Goal: Find specific page/section: Find specific page/section

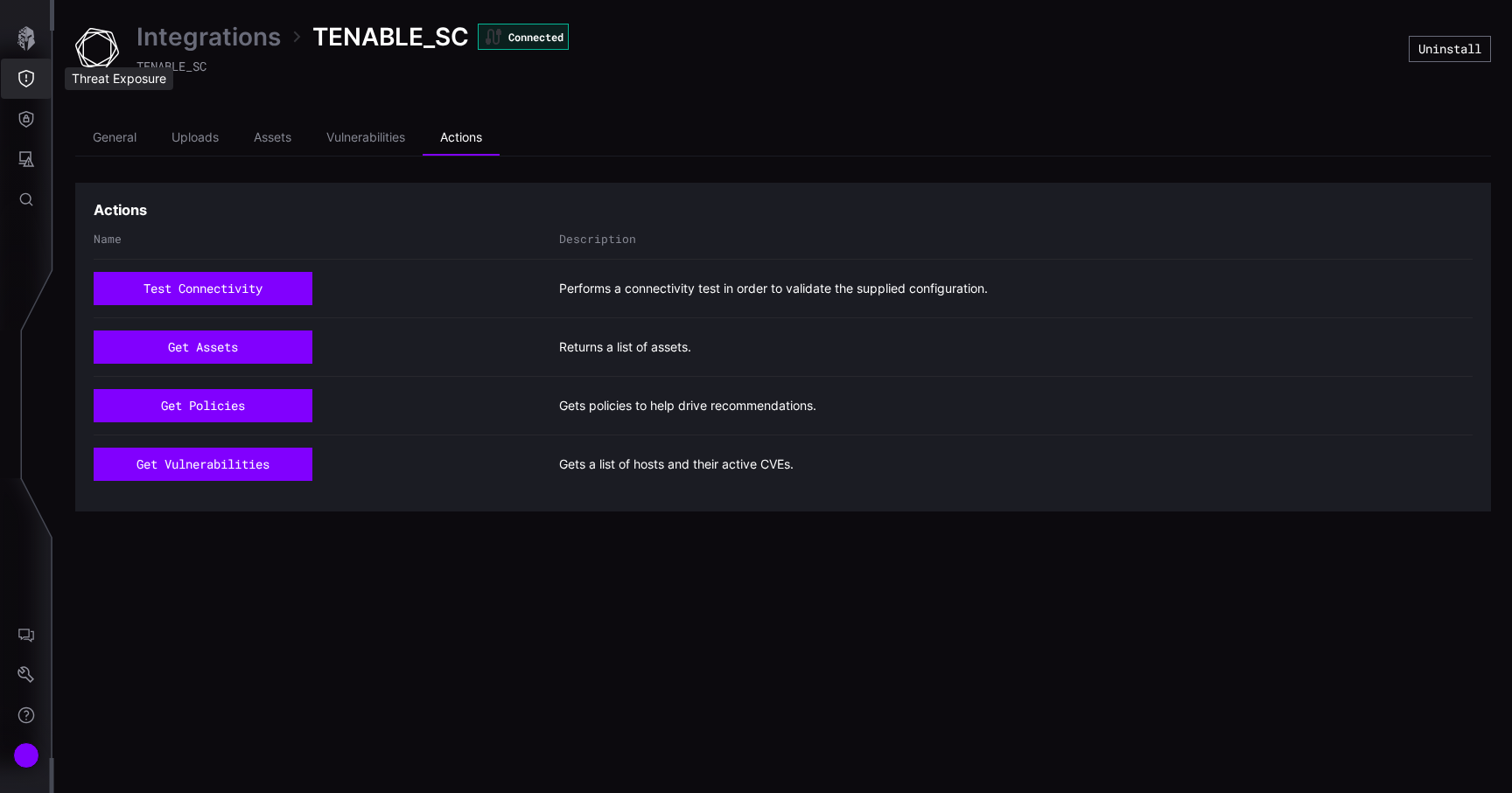
click at [20, 85] on icon "Threat Exposure" at bounding box center [27, 79] width 18 height 18
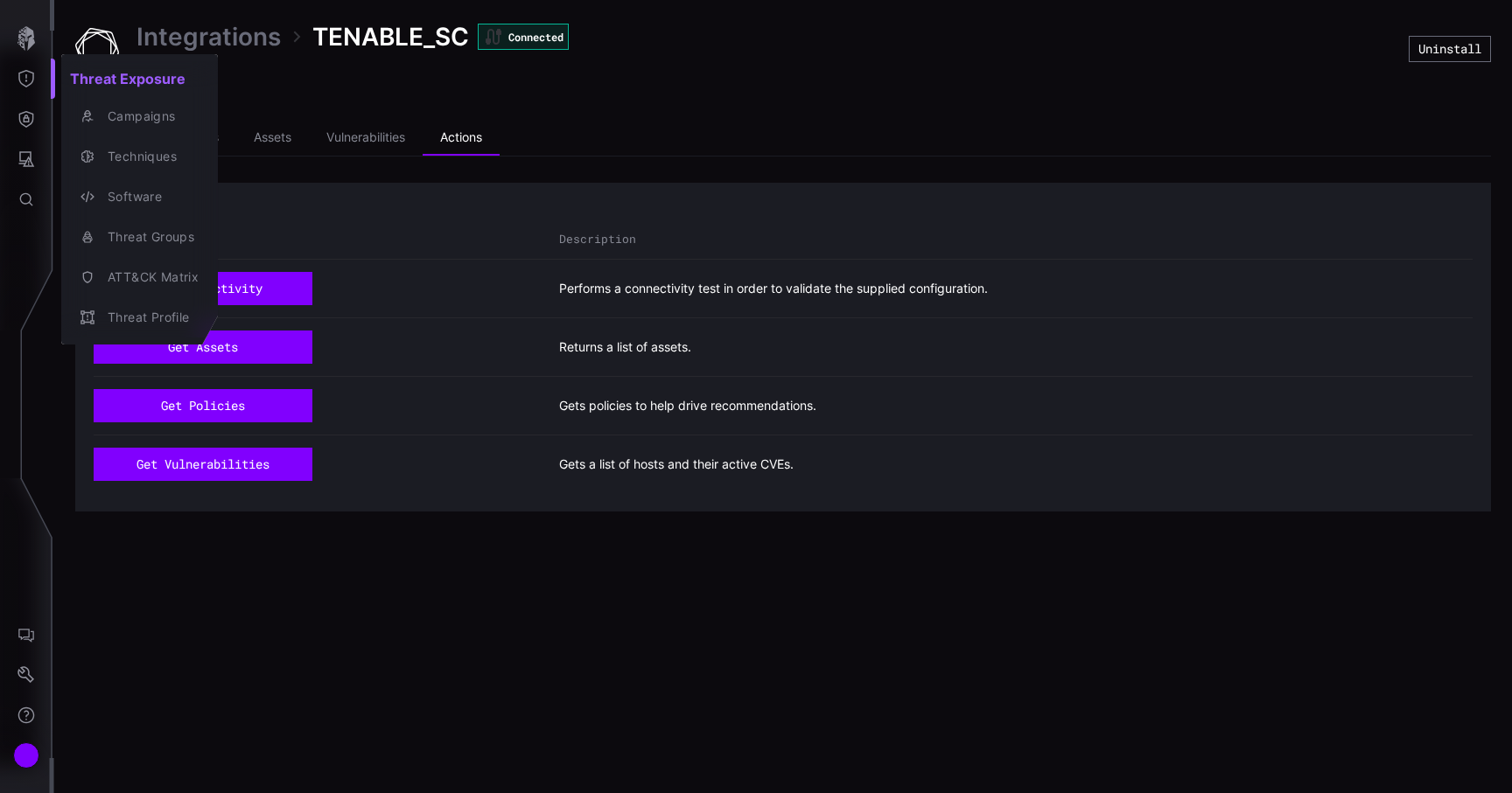
click at [26, 59] on div at bounding box center [756, 396] width 1512 height 793
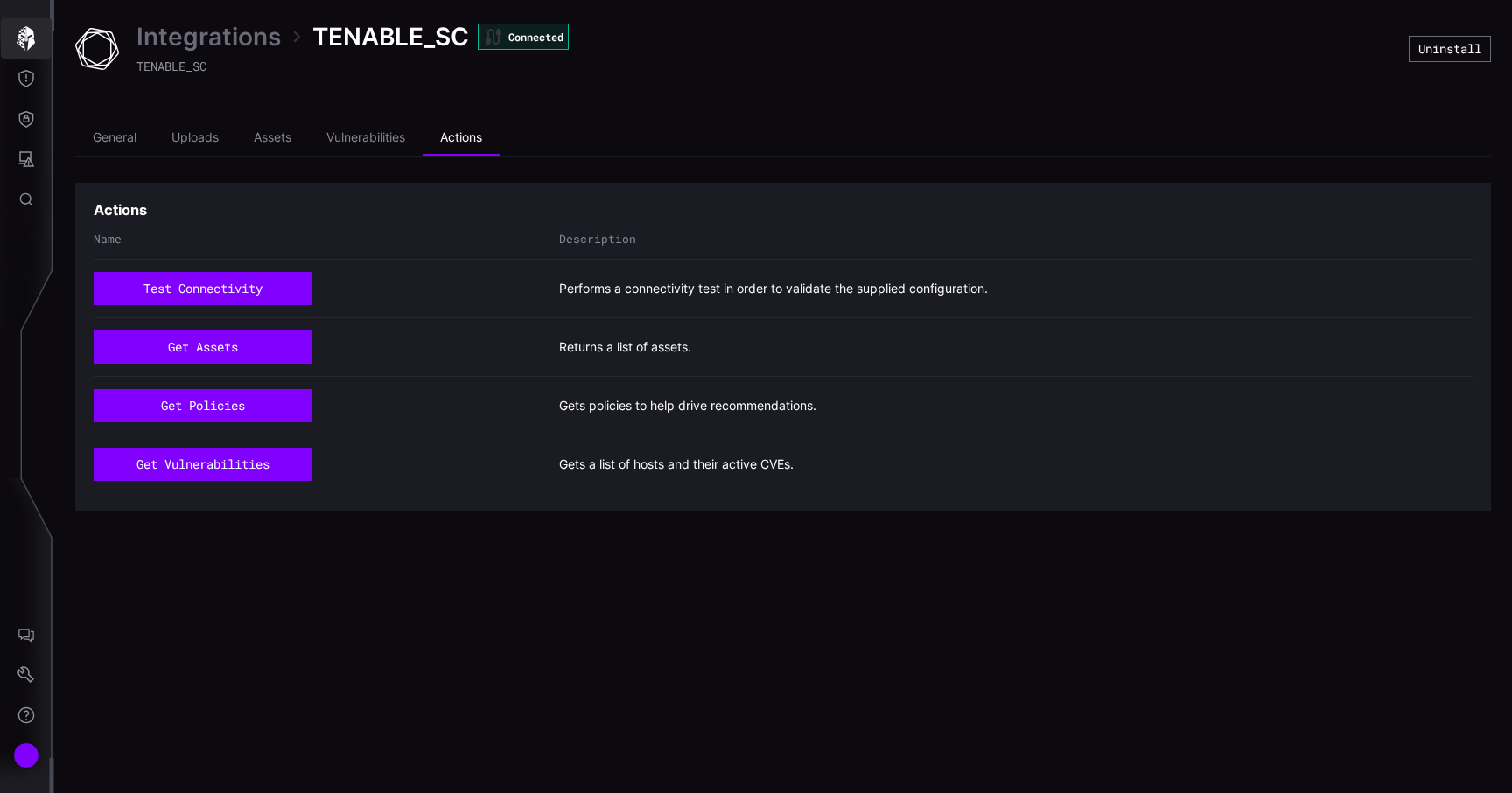
click at [28, 45] on icon "button" at bounding box center [27, 38] width 18 height 25
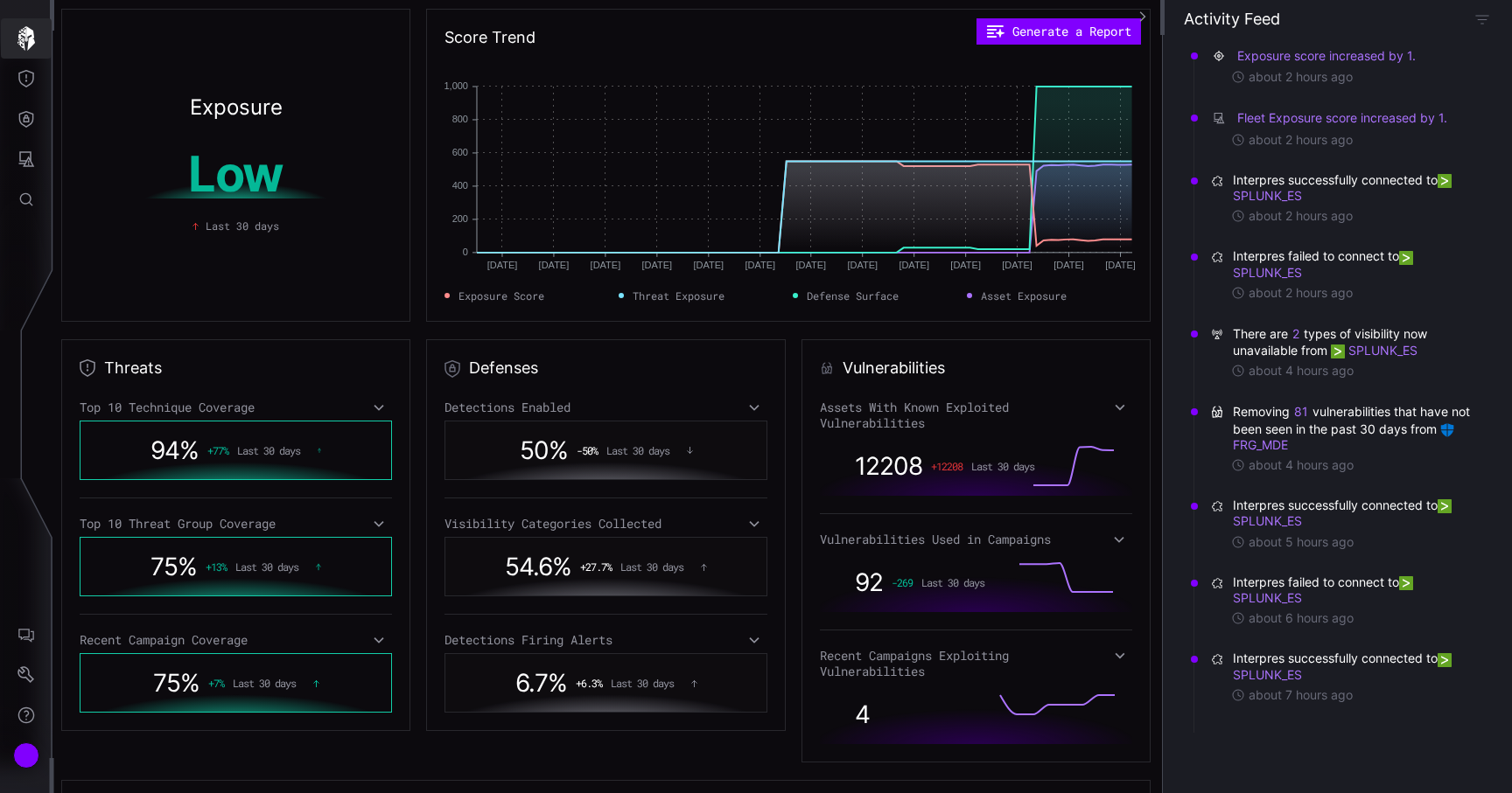
click at [28, 45] on icon "button" at bounding box center [27, 38] width 18 height 25
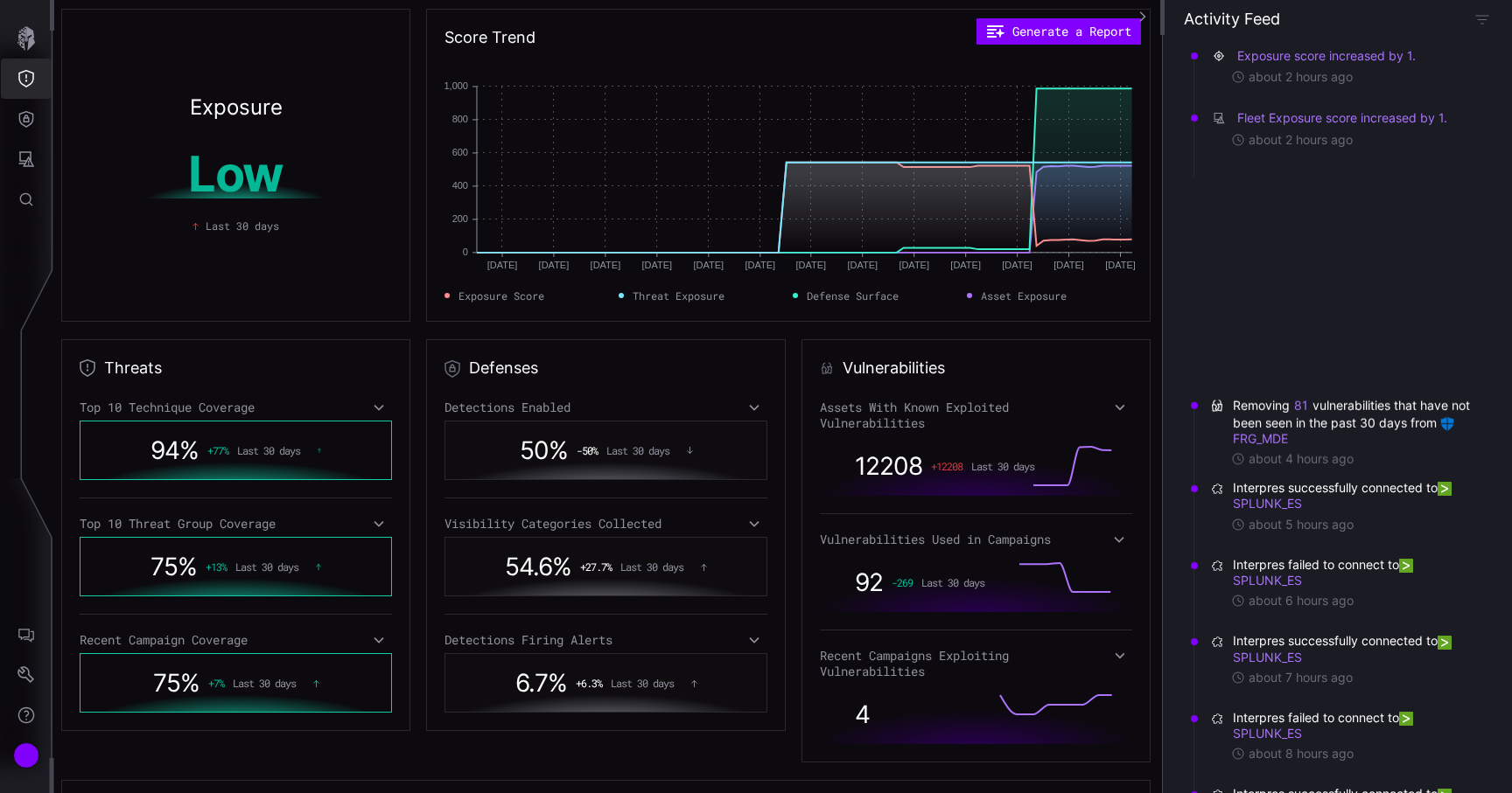
click at [27, 74] on icon "Threat Exposure" at bounding box center [27, 79] width 18 height 18
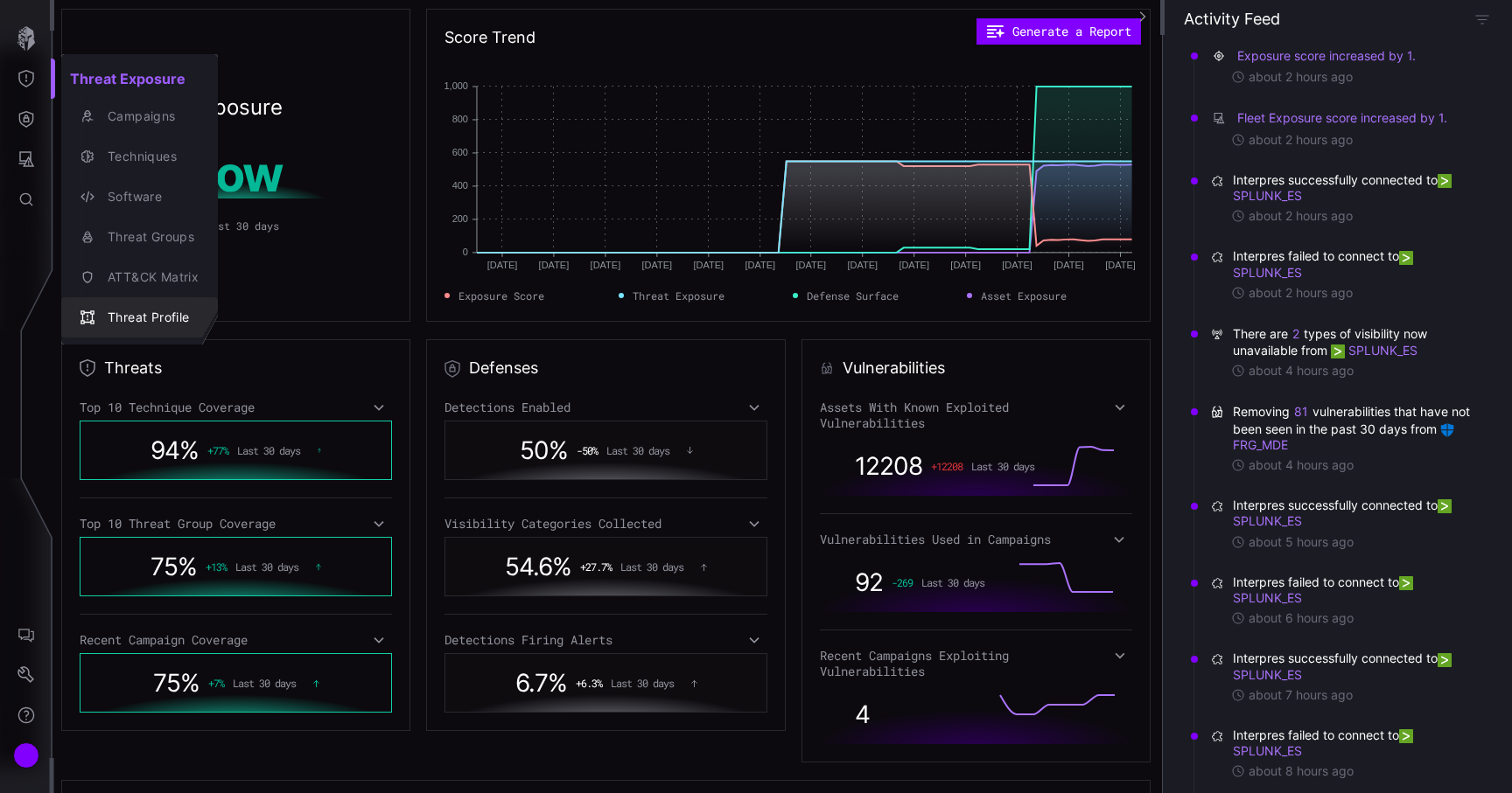
click at [139, 306] on div "Threat Profile" at bounding box center [139, 317] width 143 height 25
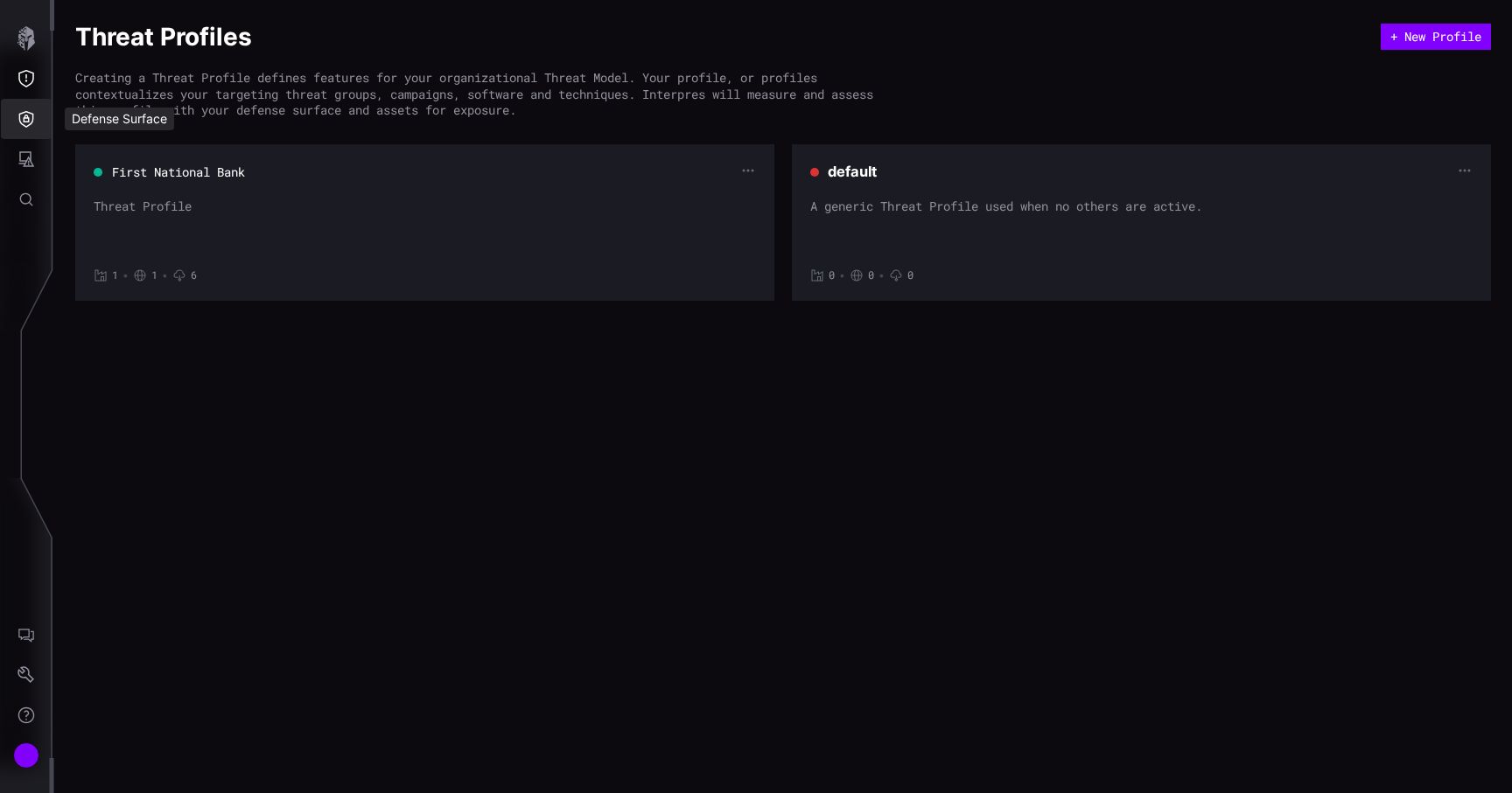
click at [36, 125] on button "Defense Surface" at bounding box center [27, 119] width 51 height 40
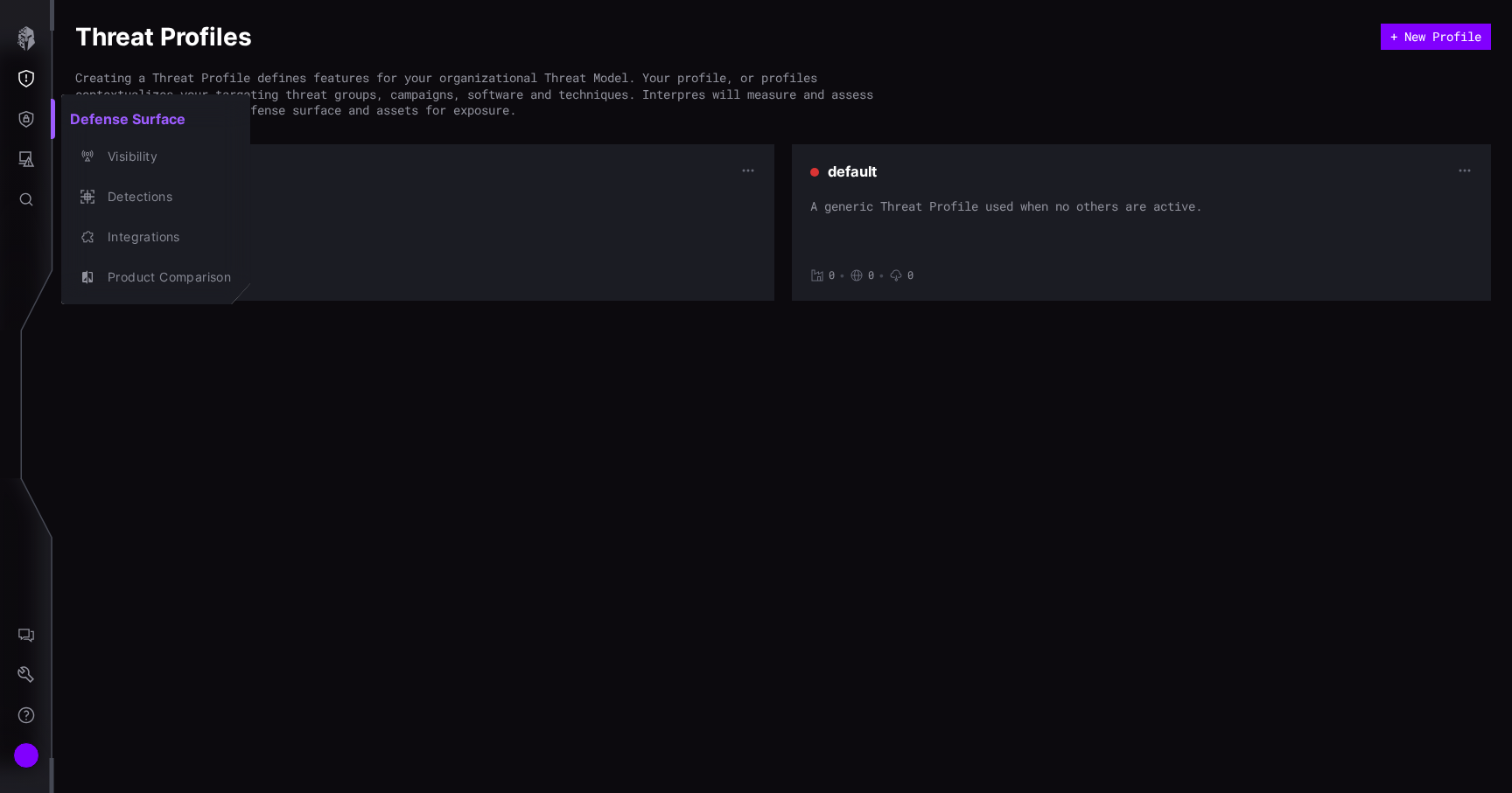
click at [17, 154] on div at bounding box center [756, 396] width 1512 height 793
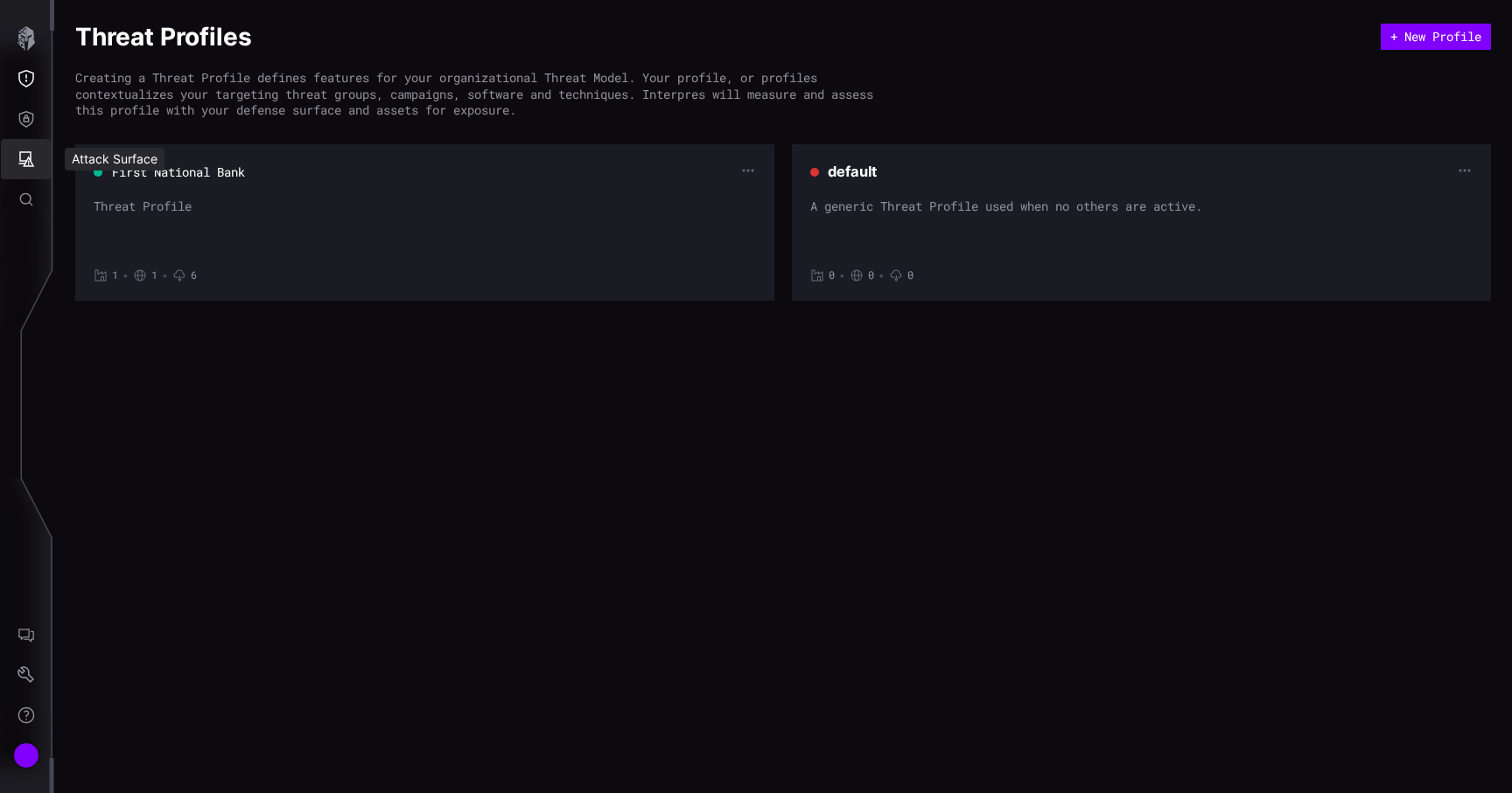
click at [25, 155] on icon "Attack Surface" at bounding box center [27, 159] width 18 height 18
click at [26, 184] on div at bounding box center [756, 396] width 1512 height 793
click at [26, 197] on icon "Global Search" at bounding box center [27, 199] width 18 height 18
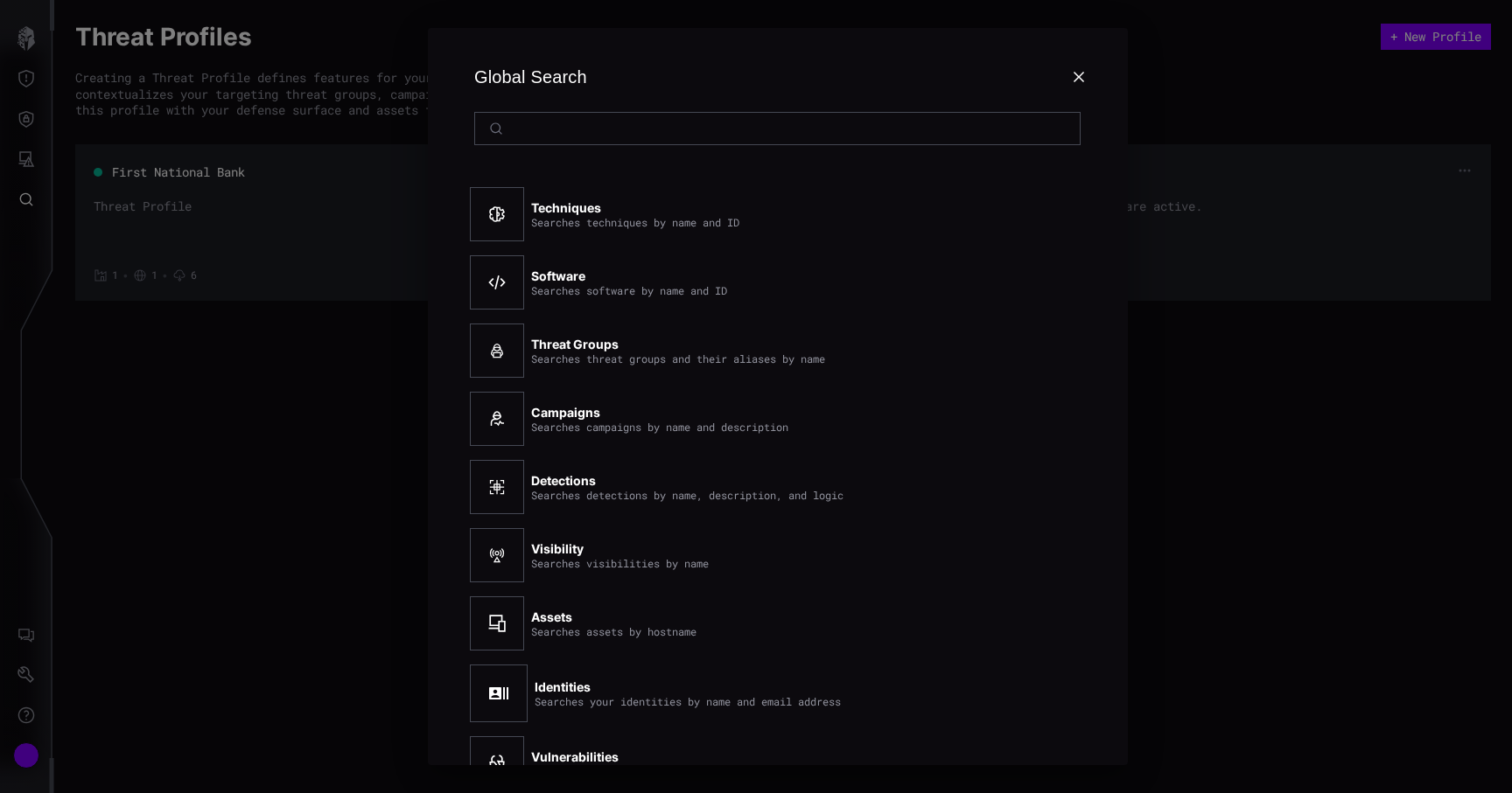
click at [35, 153] on div at bounding box center [756, 396] width 1512 height 793
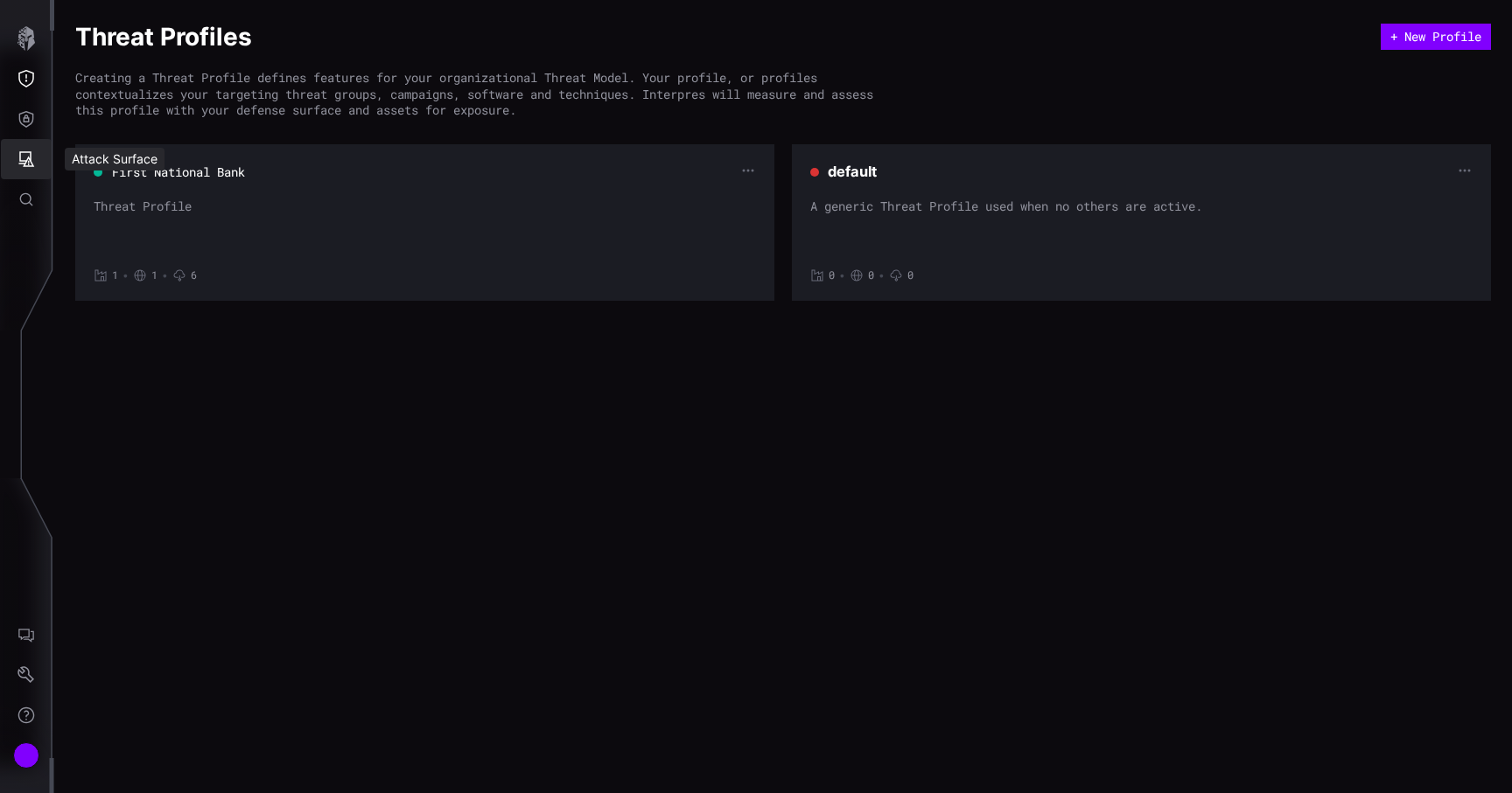
click at [25, 156] on icon "Attack Surface" at bounding box center [27, 159] width 18 height 18
click at [106, 232] on div "Assets" at bounding box center [145, 237] width 92 height 22
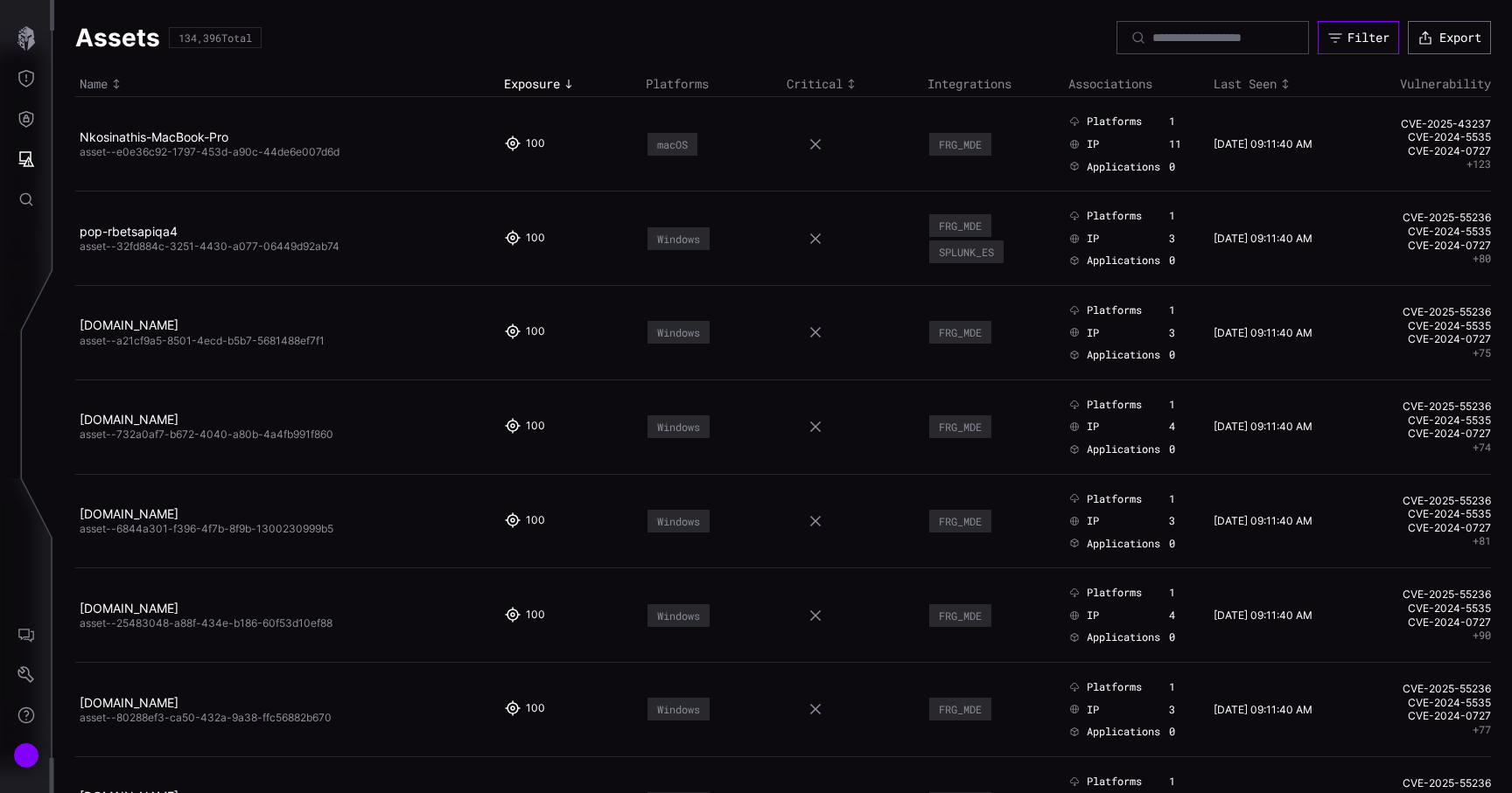
click at [1362, 40] on div "Filter" at bounding box center [1367, 37] width 42 height 16
click at [9, 106] on button "Defense Surface" at bounding box center [27, 119] width 51 height 40
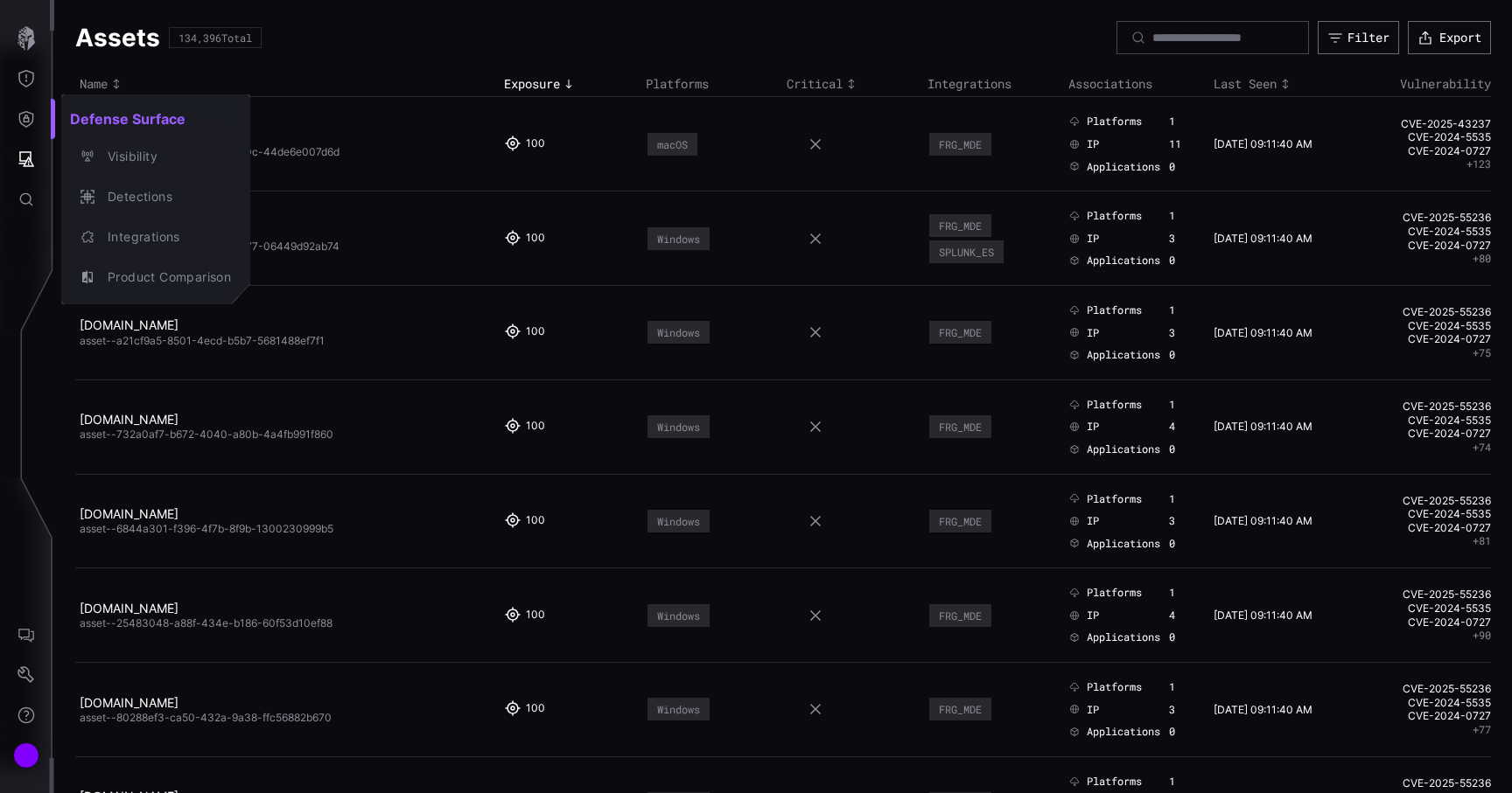
click at [27, 176] on div at bounding box center [756, 396] width 1512 height 793
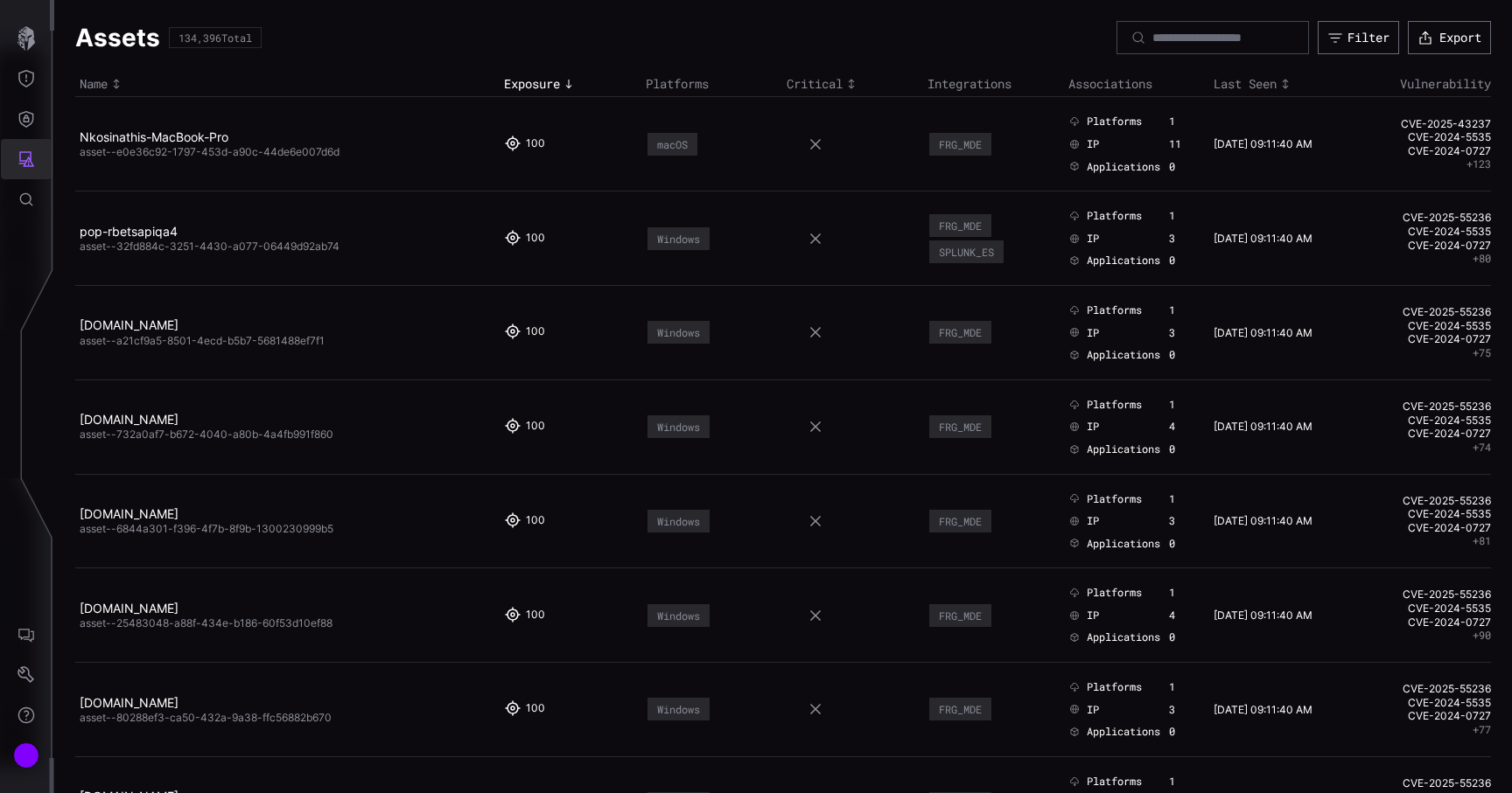
click at [28, 163] on icon "Attack Surface" at bounding box center [27, 159] width 18 height 18
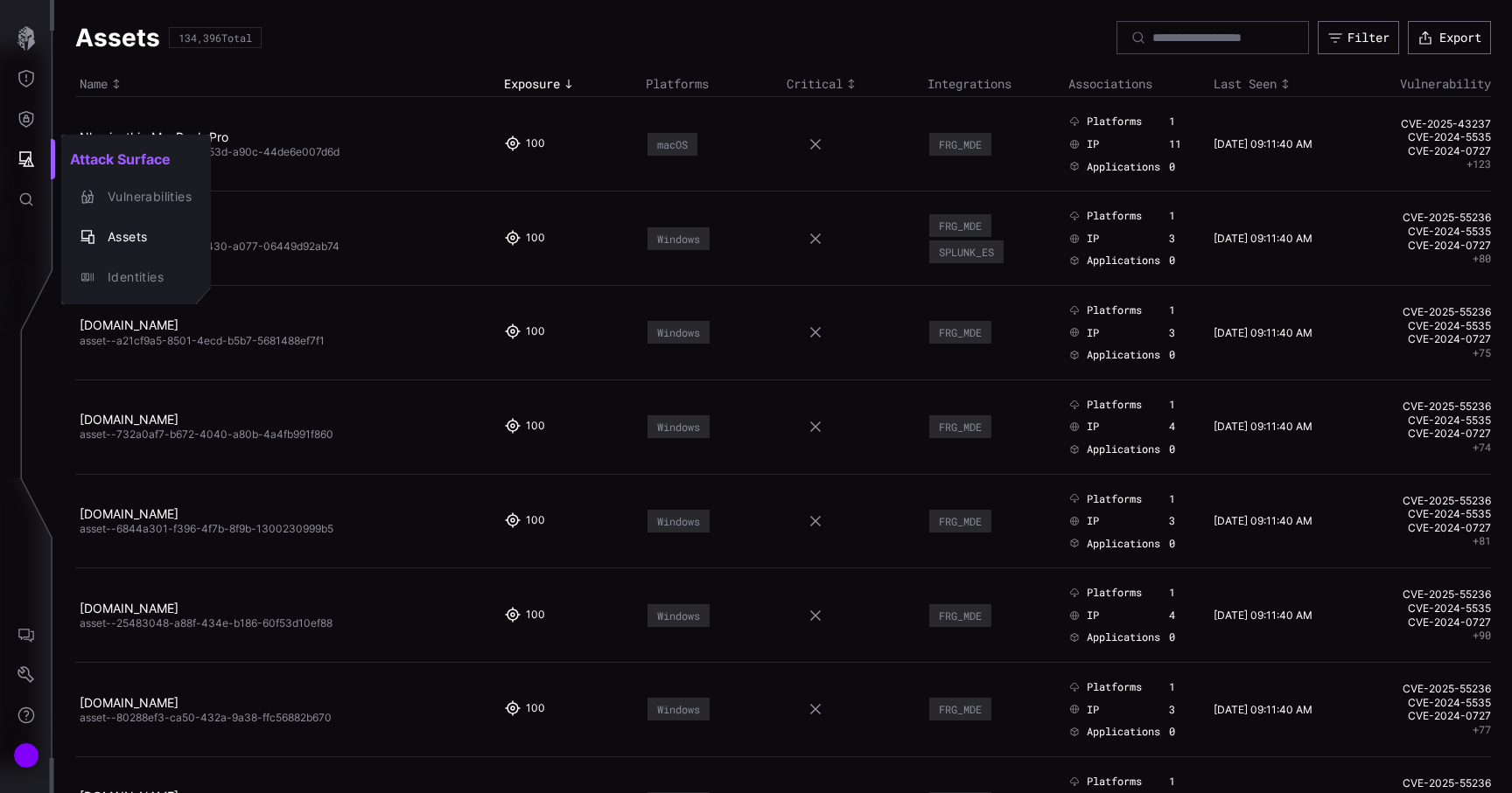
click at [30, 202] on div at bounding box center [756, 396] width 1512 height 793
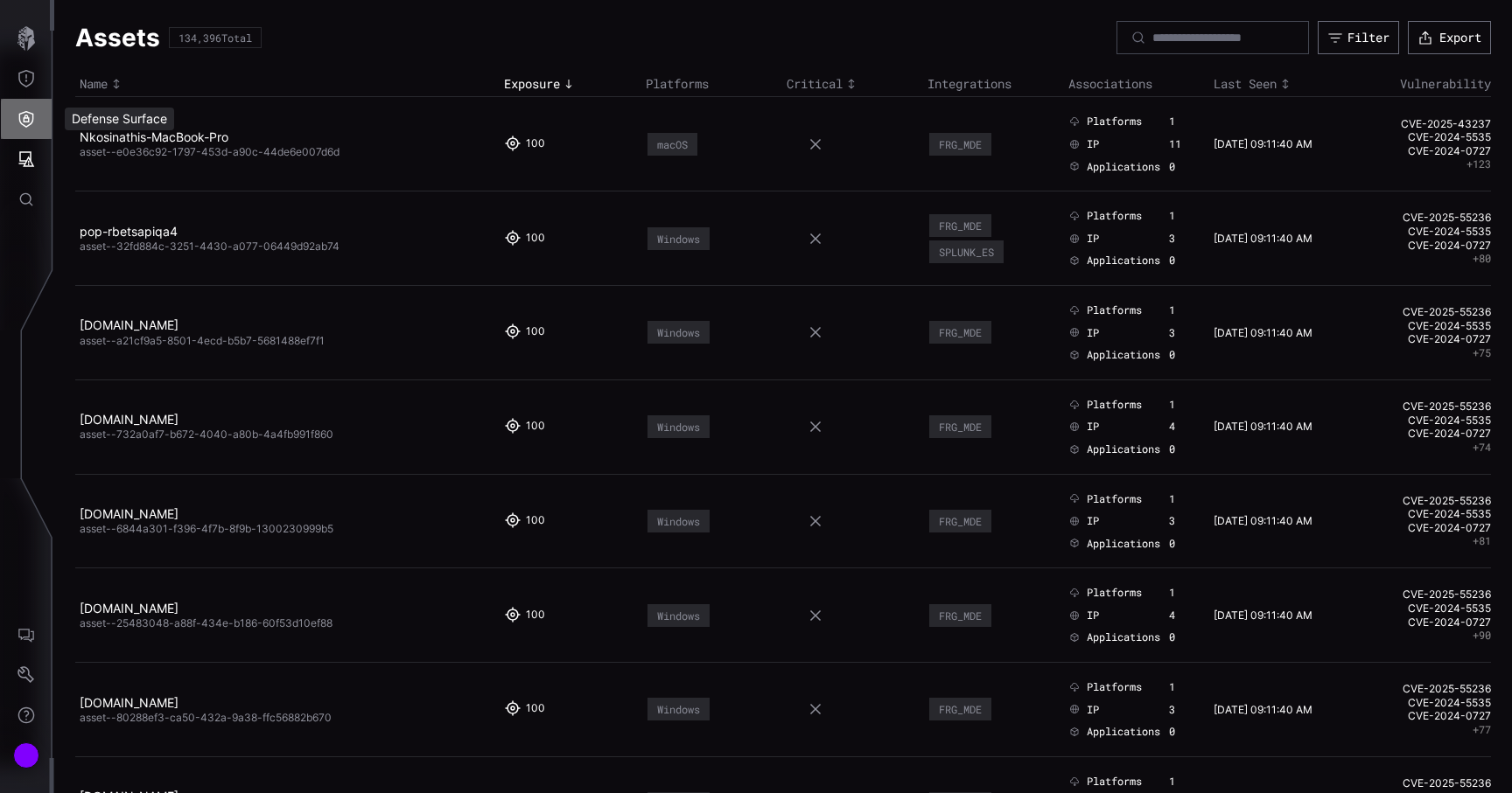
click at [29, 122] on icon "Defense Surface" at bounding box center [27, 119] width 18 height 18
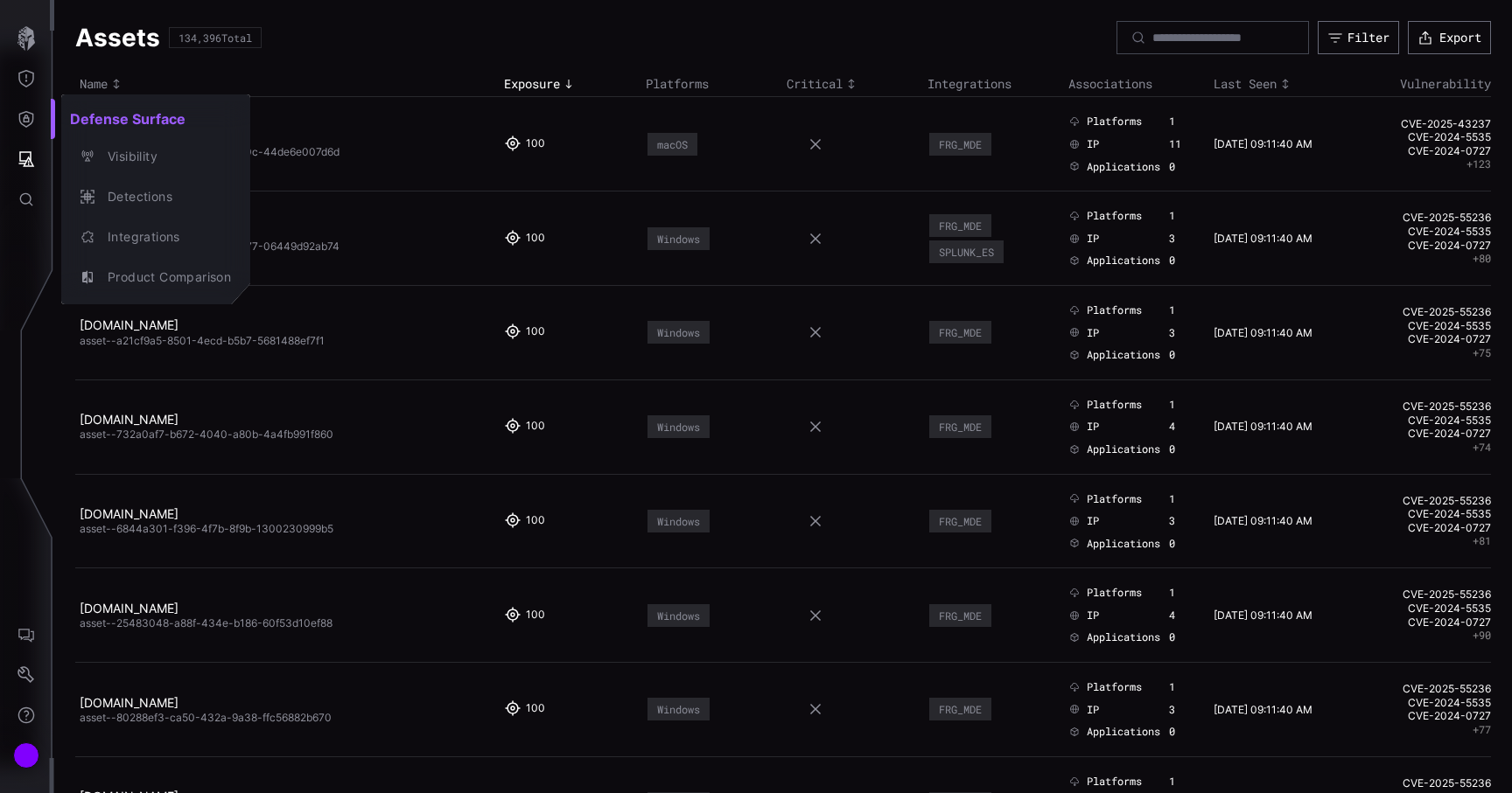
click at [23, 72] on div at bounding box center [756, 396] width 1512 height 793
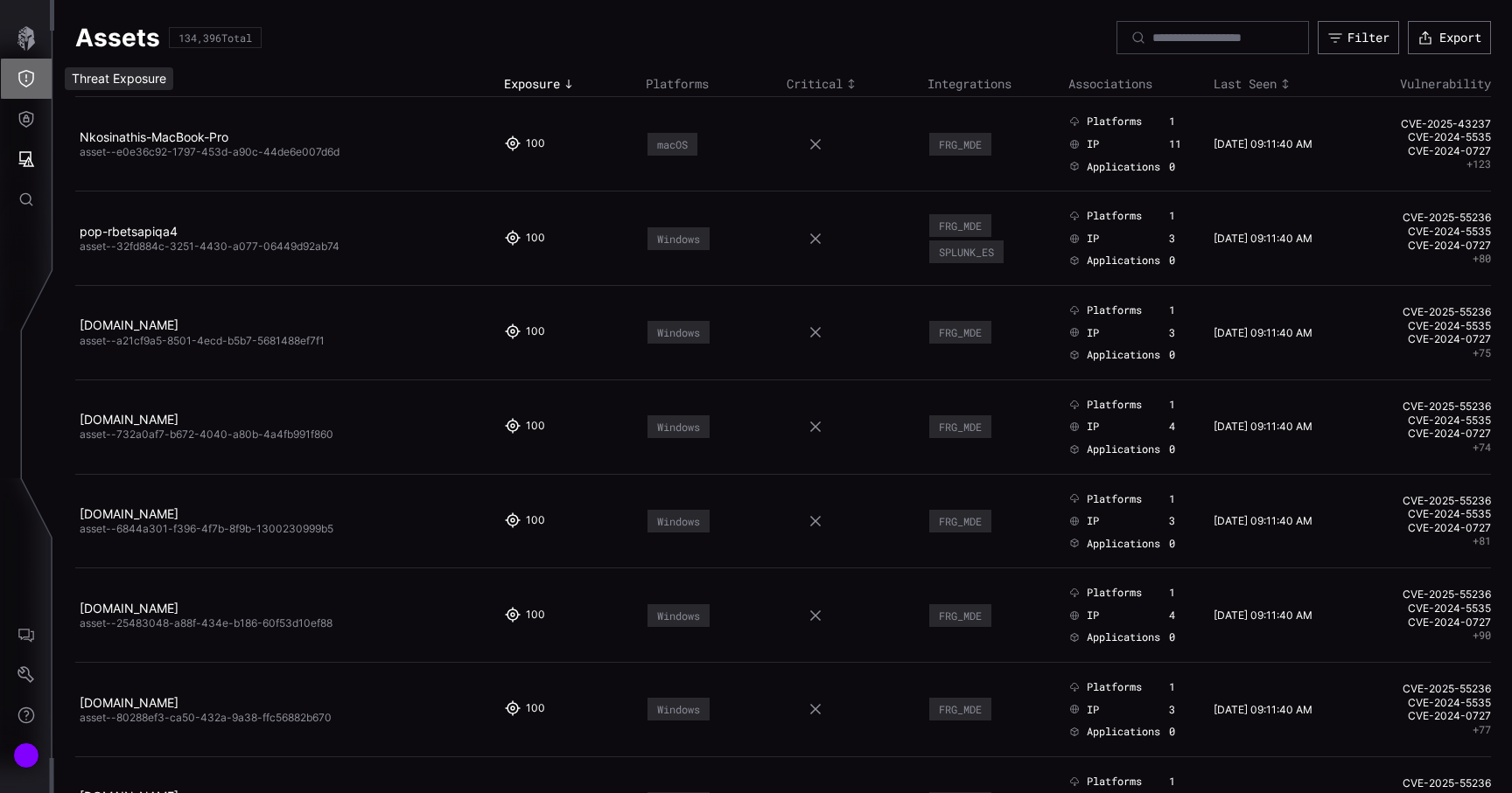
click at [23, 72] on icon "Threat Exposure" at bounding box center [27, 79] width 16 height 18
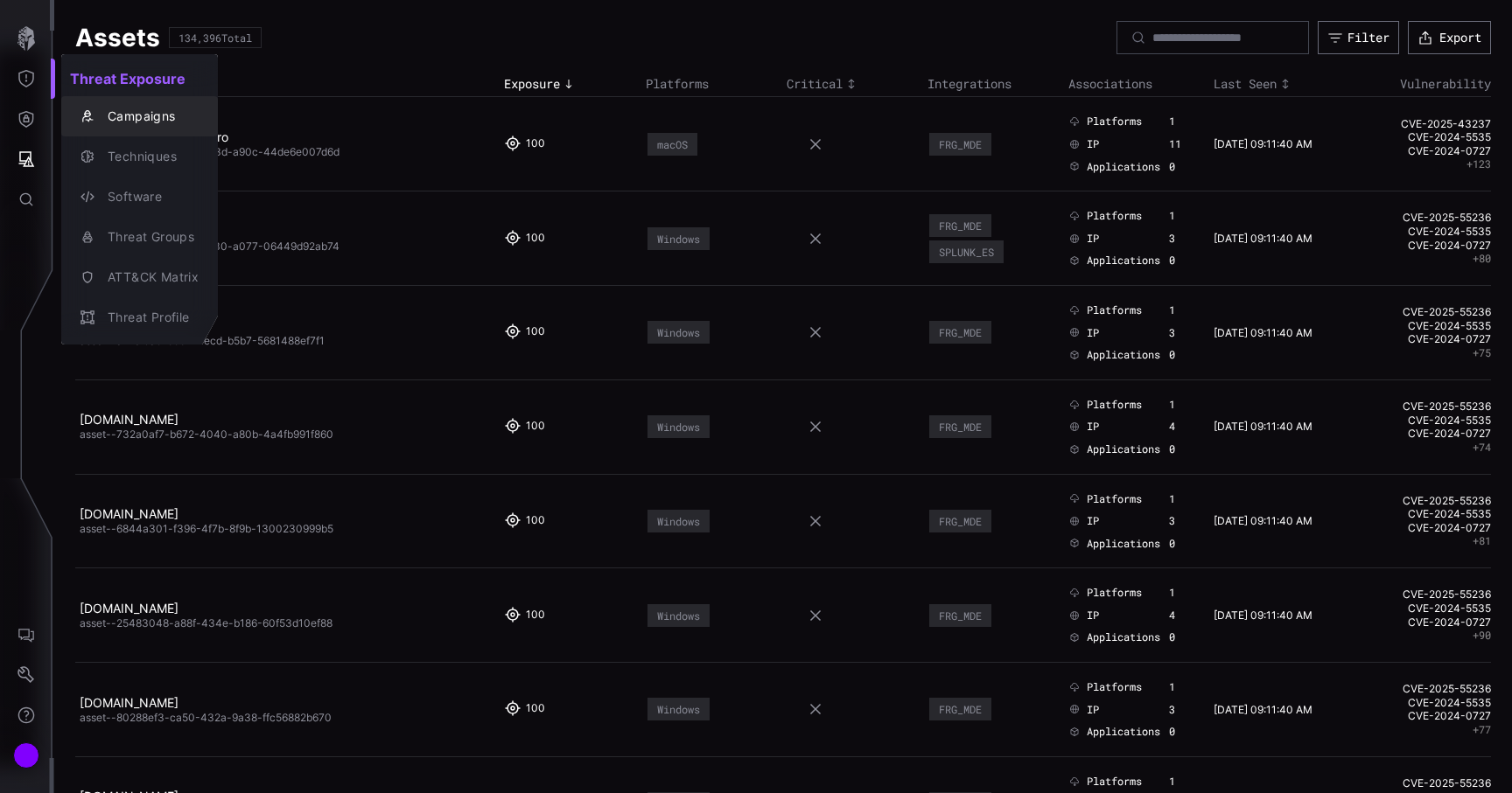
click at [112, 116] on div "Campaigns" at bounding box center [148, 117] width 99 height 22
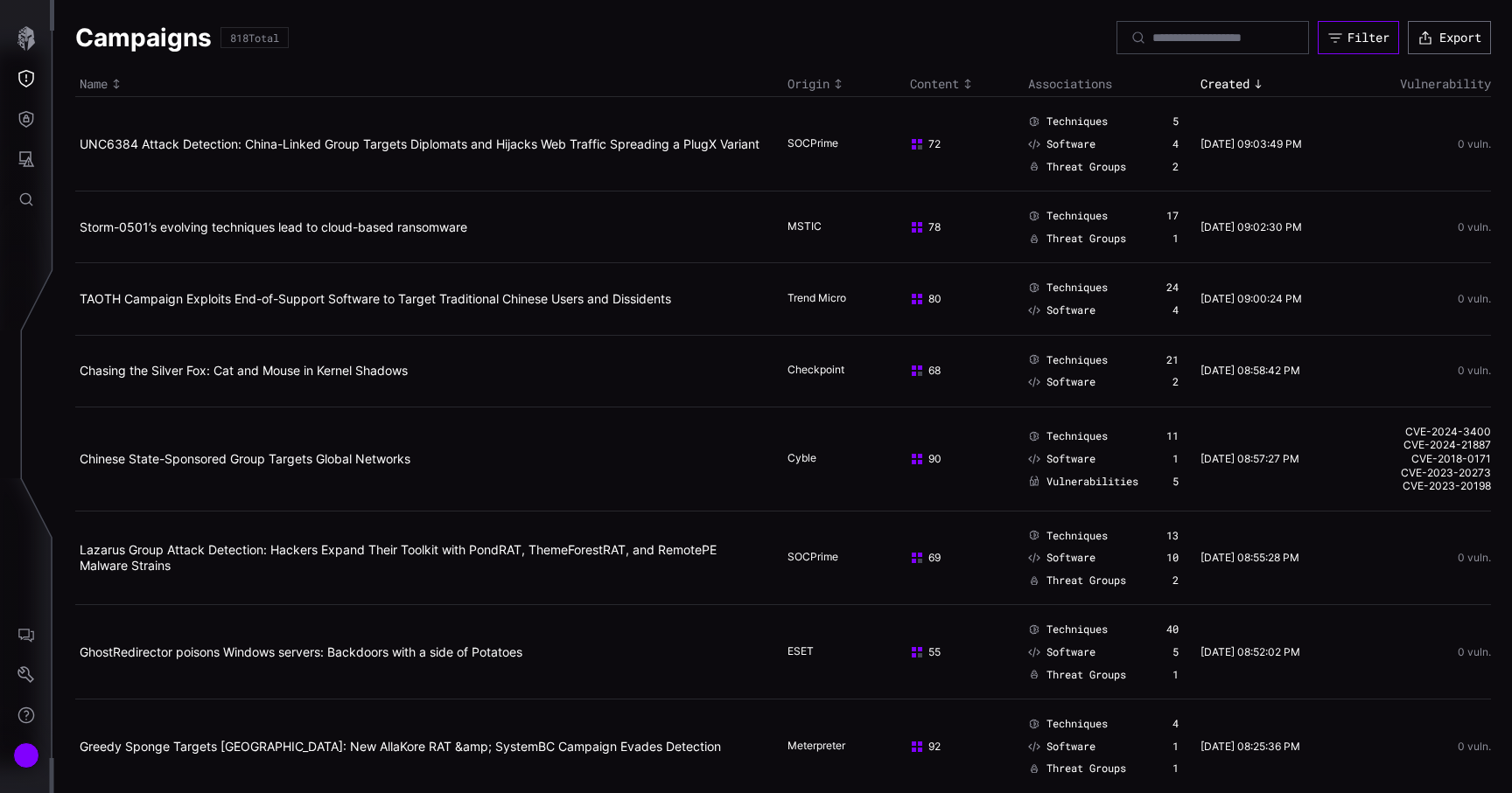
click at [1366, 41] on div "Filter" at bounding box center [1367, 37] width 42 height 16
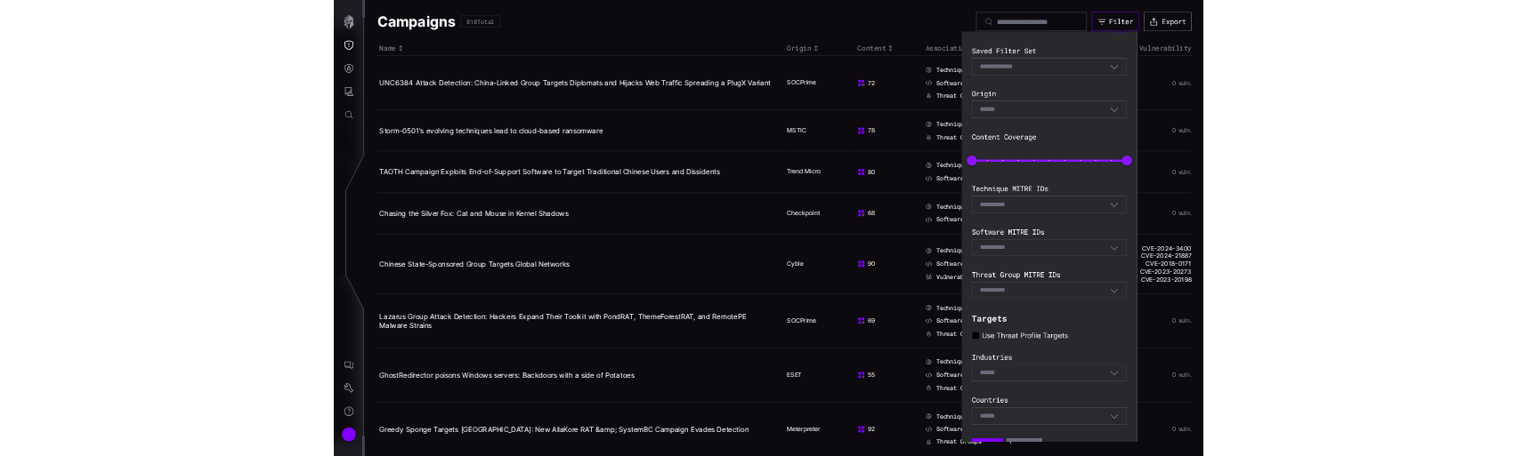
scroll to position [145, 0]
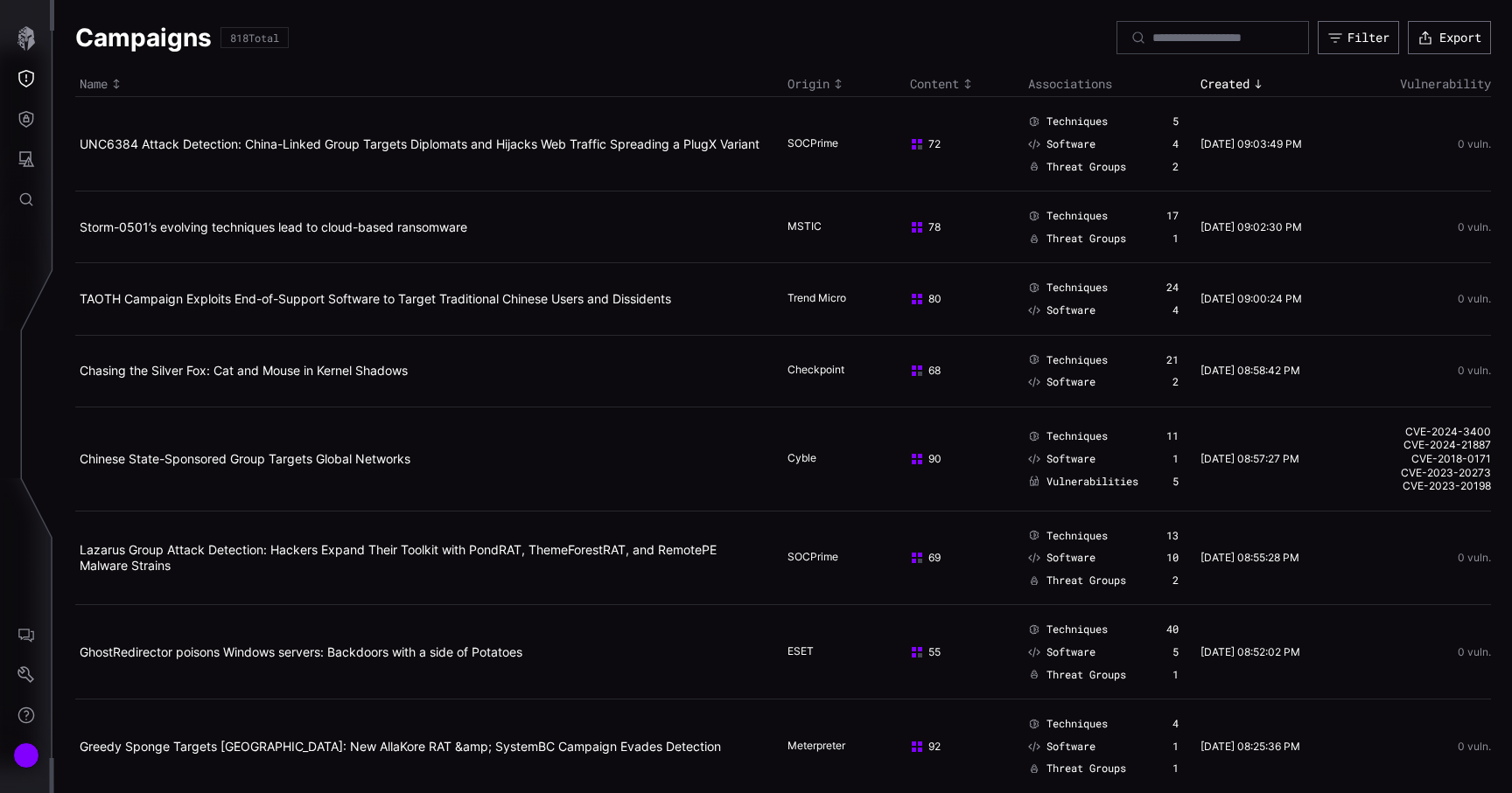
click at [988, 515] on td "69" at bounding box center [964, 558] width 118 height 94
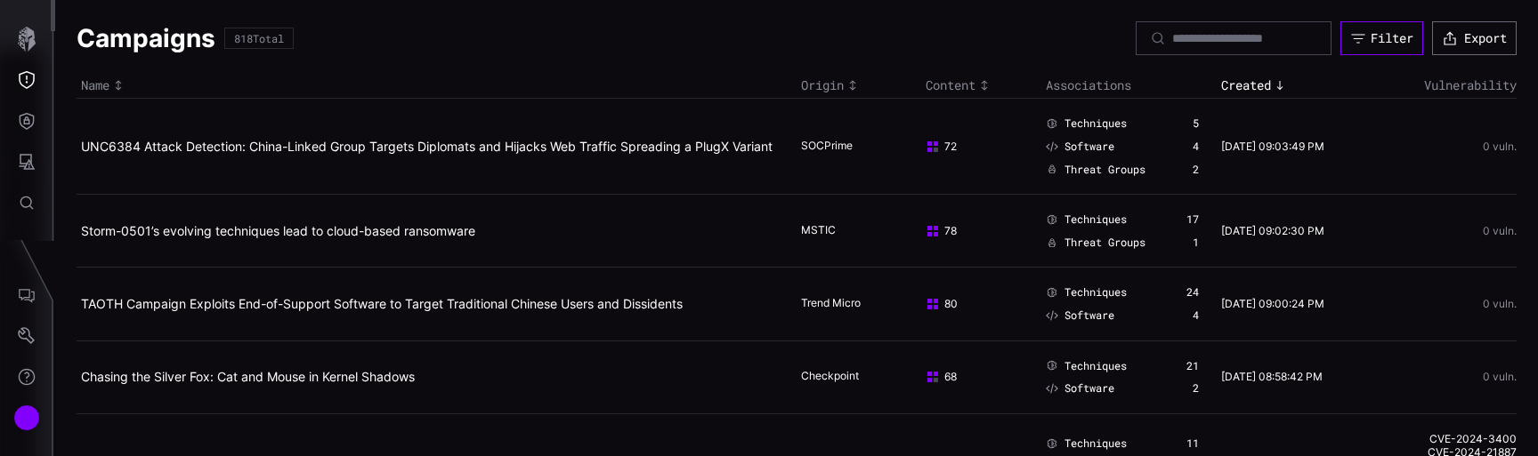
click at [1373, 36] on div "Filter" at bounding box center [1391, 38] width 43 height 16
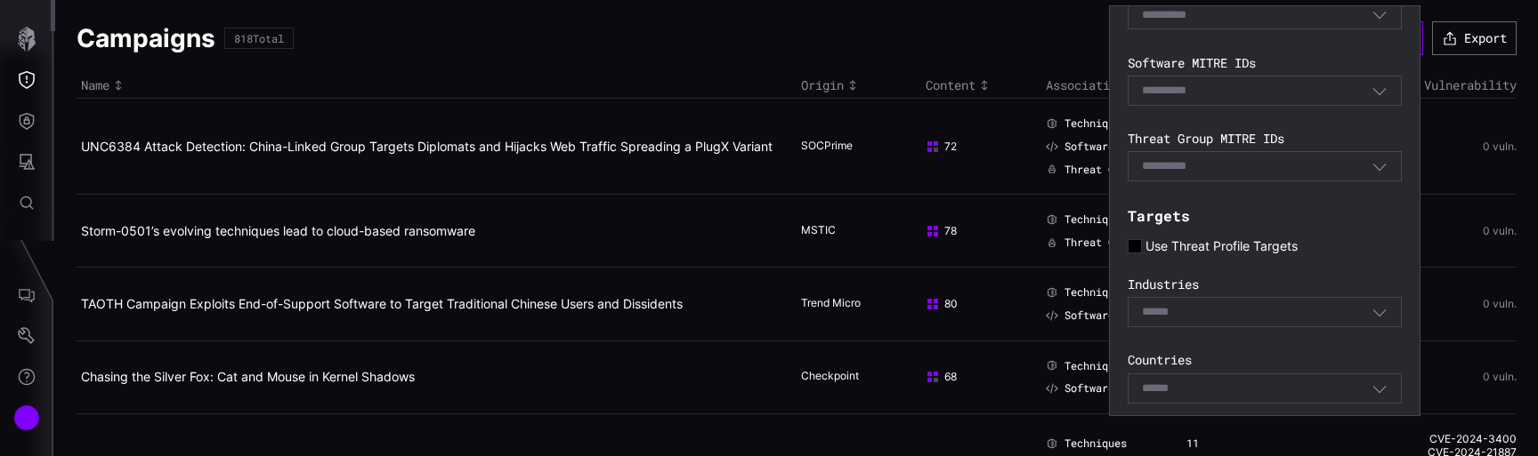
scroll to position [461, 0]
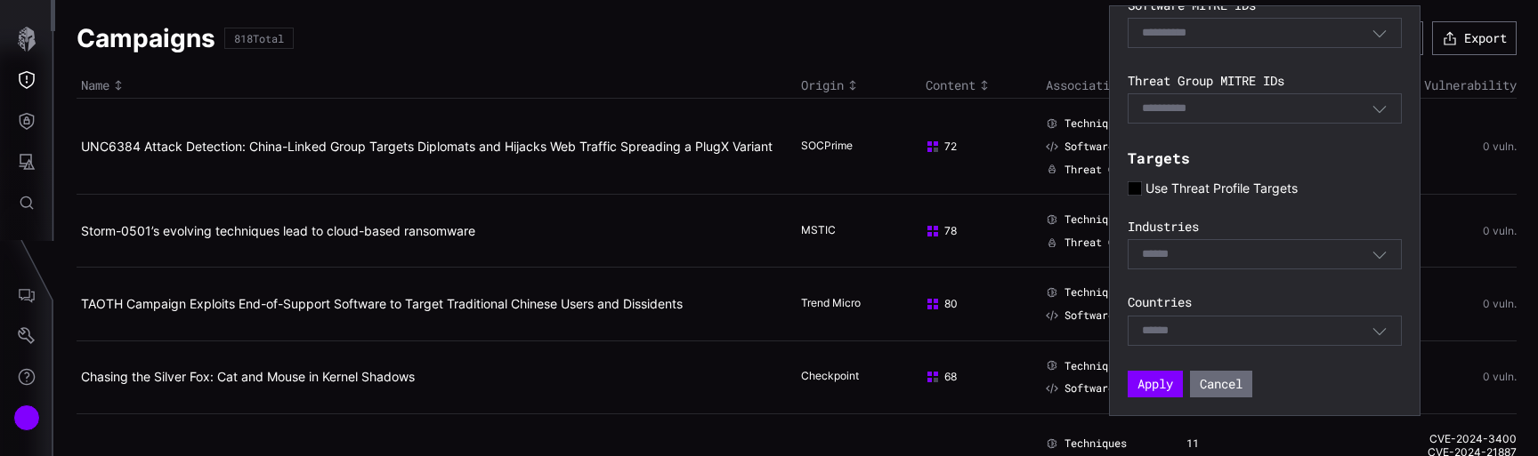
click at [1150, 190] on span "Use Threat Profile Targets" at bounding box center [1221, 189] width 152 height 16
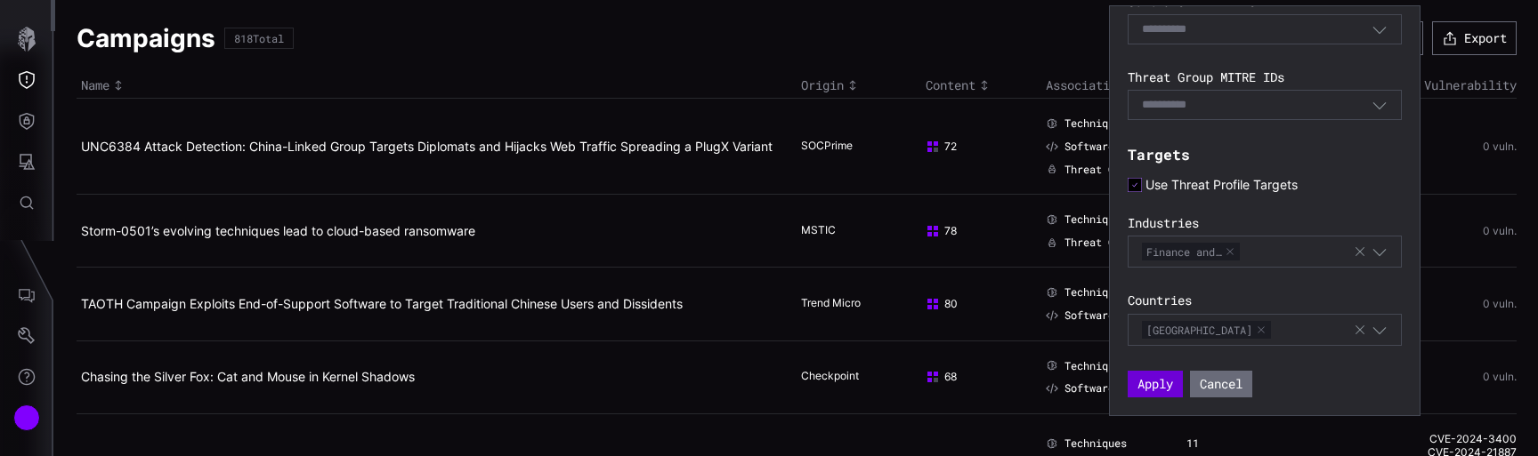
click at [1176, 390] on button "Apply" at bounding box center [1154, 384] width 55 height 27
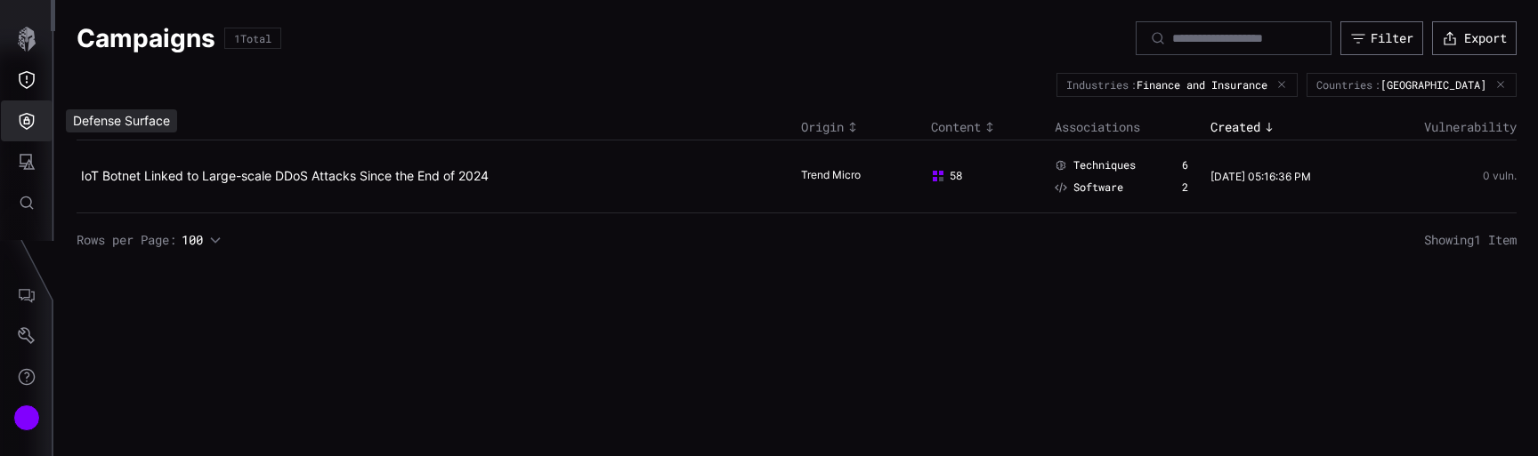
click at [27, 121] on icon "Defense Surface" at bounding box center [27, 121] width 18 height 18
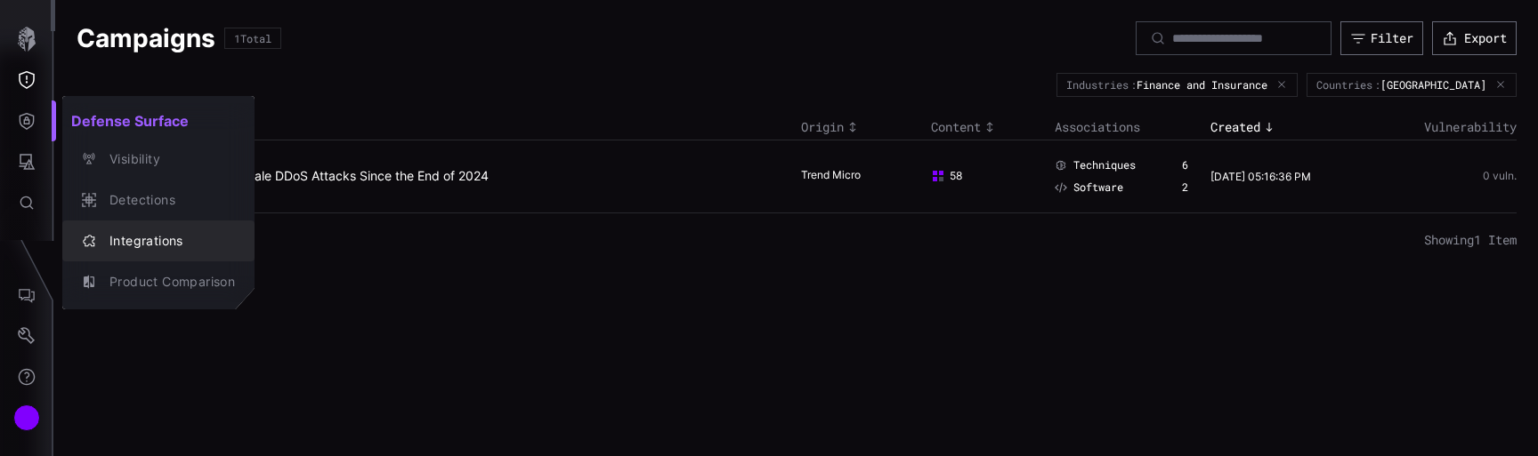
click at [119, 241] on div "Integrations" at bounding box center [168, 241] width 134 height 22
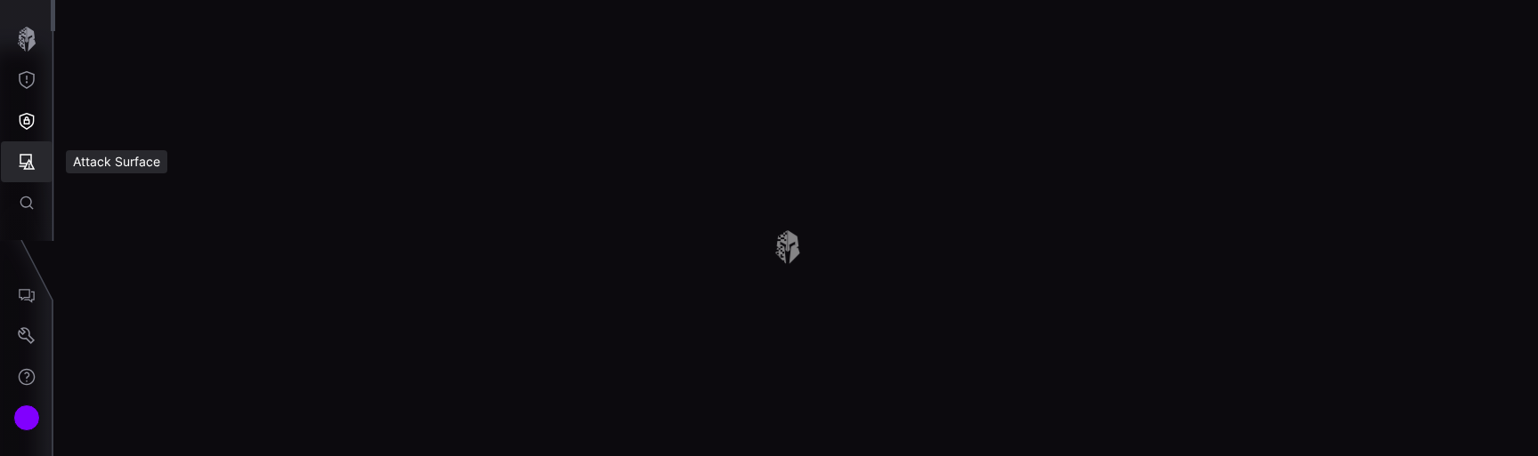
click at [32, 156] on icon "Attack Surface" at bounding box center [27, 162] width 18 height 18
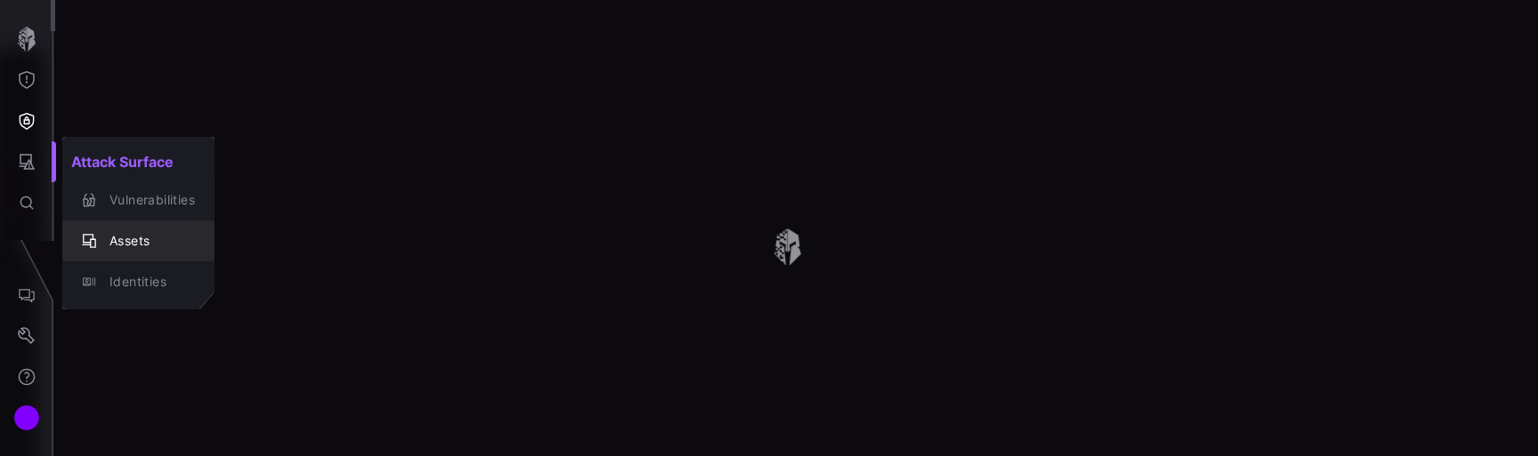
click at [117, 248] on div "Assets" at bounding box center [148, 241] width 94 height 22
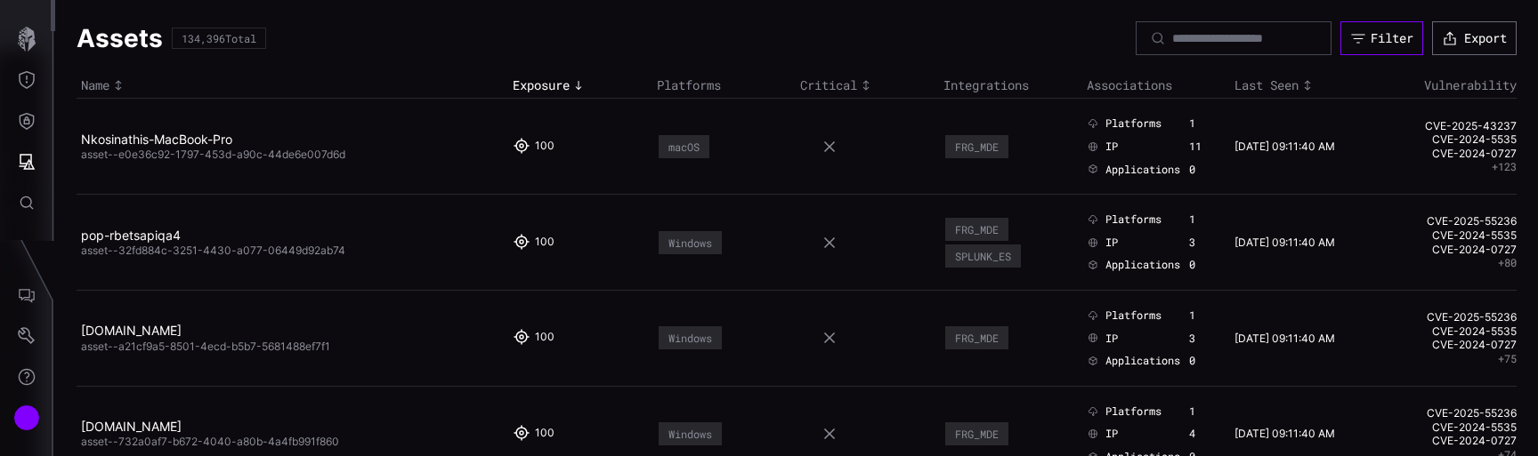
click at [1382, 36] on div "Filter" at bounding box center [1391, 38] width 43 height 16
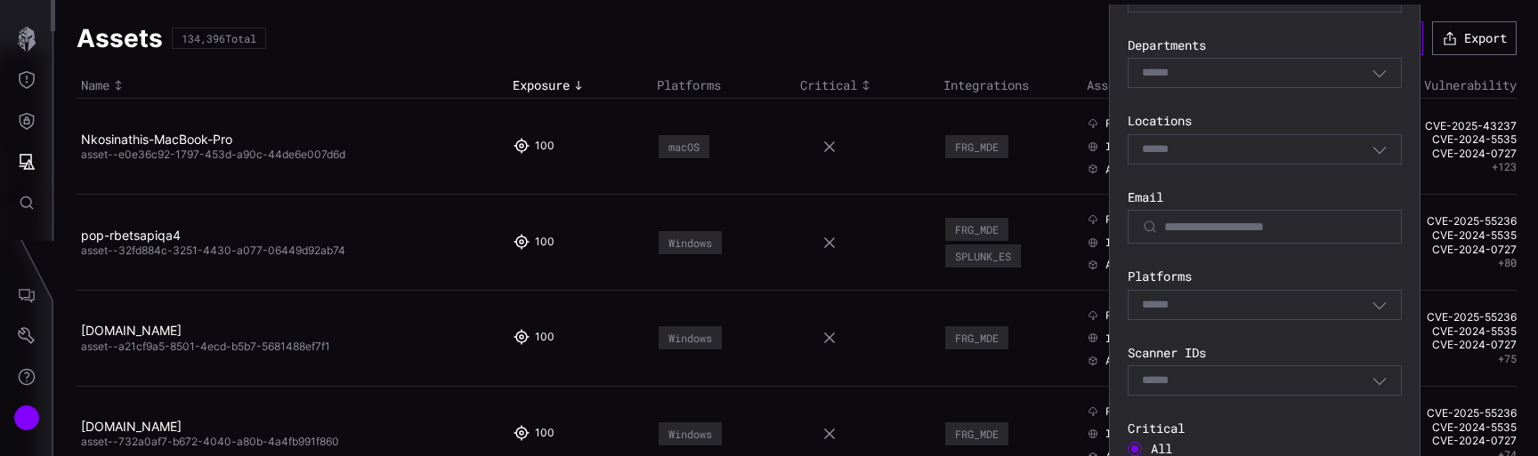
scroll to position [490, 0]
click at [1260, 319] on div "Select" at bounding box center [1264, 306] width 274 height 30
click at [1241, 352] on label "Scanner IDs" at bounding box center [1264, 354] width 274 height 16
click at [1237, 318] on div "Select" at bounding box center [1264, 306] width 274 height 30
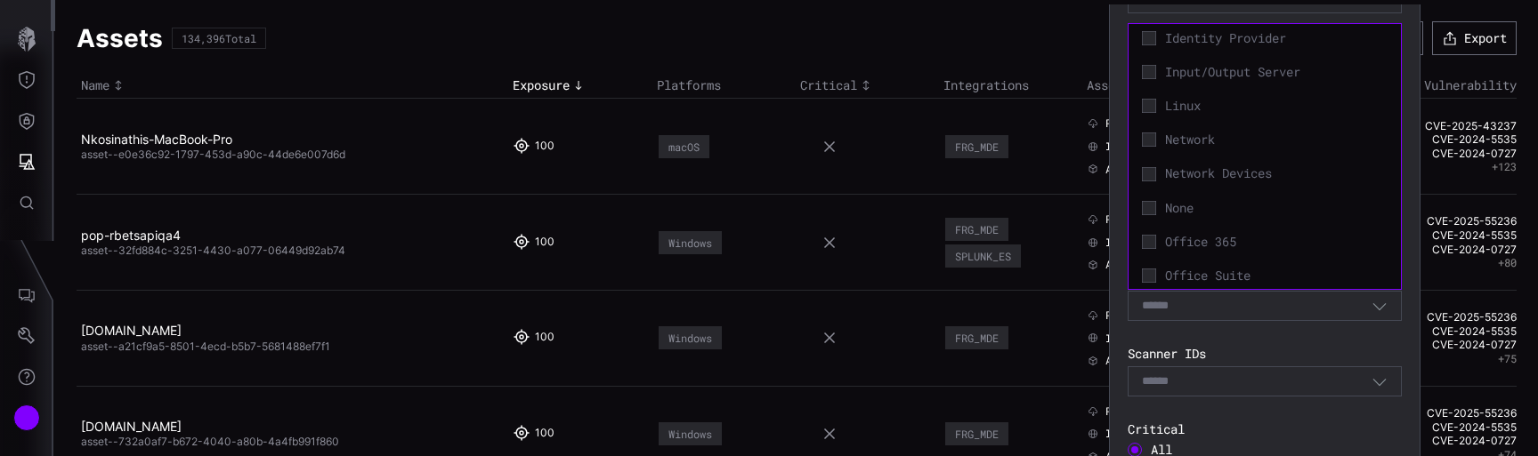
scroll to position [310, 0]
